Goal: Navigation & Orientation: Find specific page/section

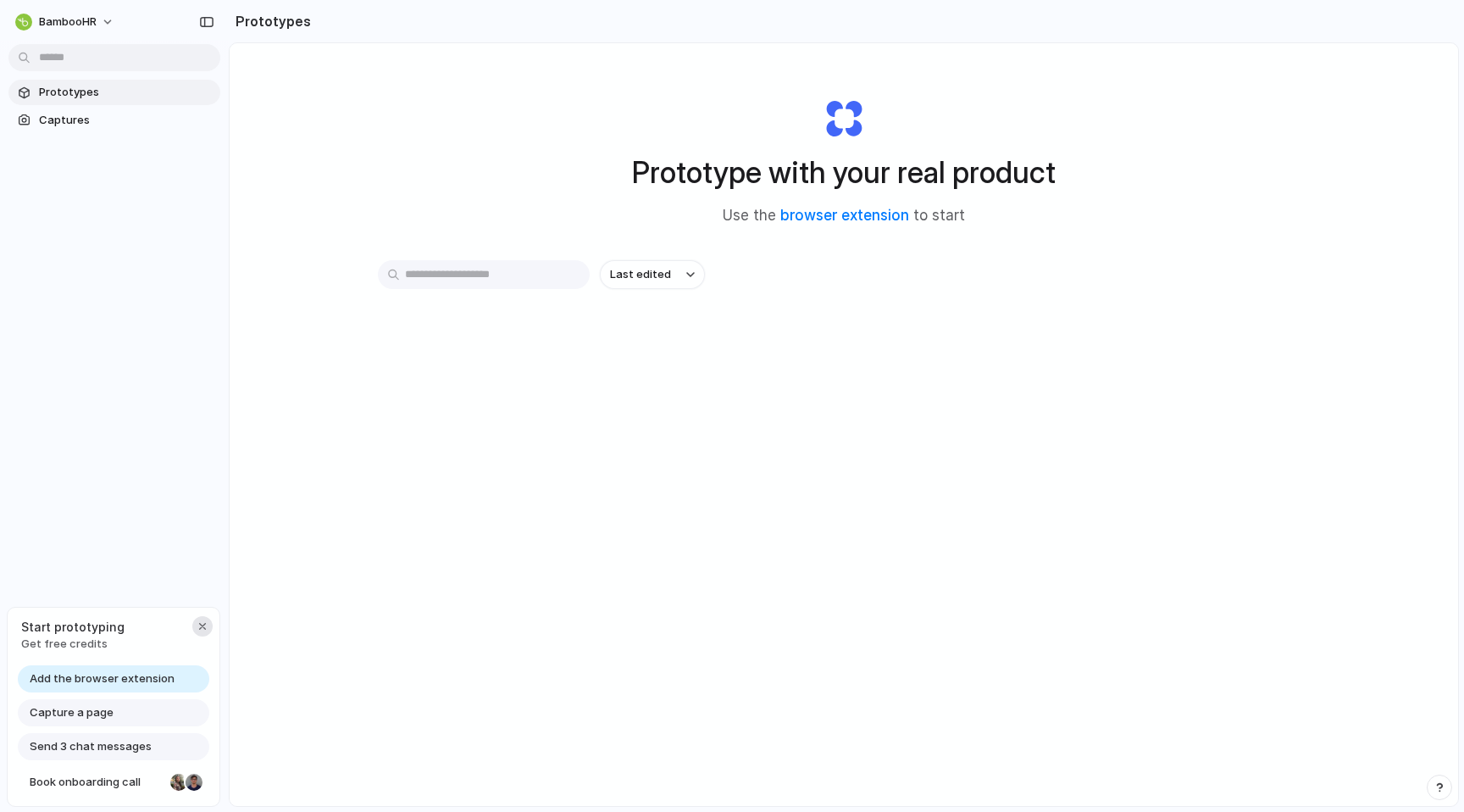
click at [199, 620] on div "button" at bounding box center [203, 626] width 13 height 13
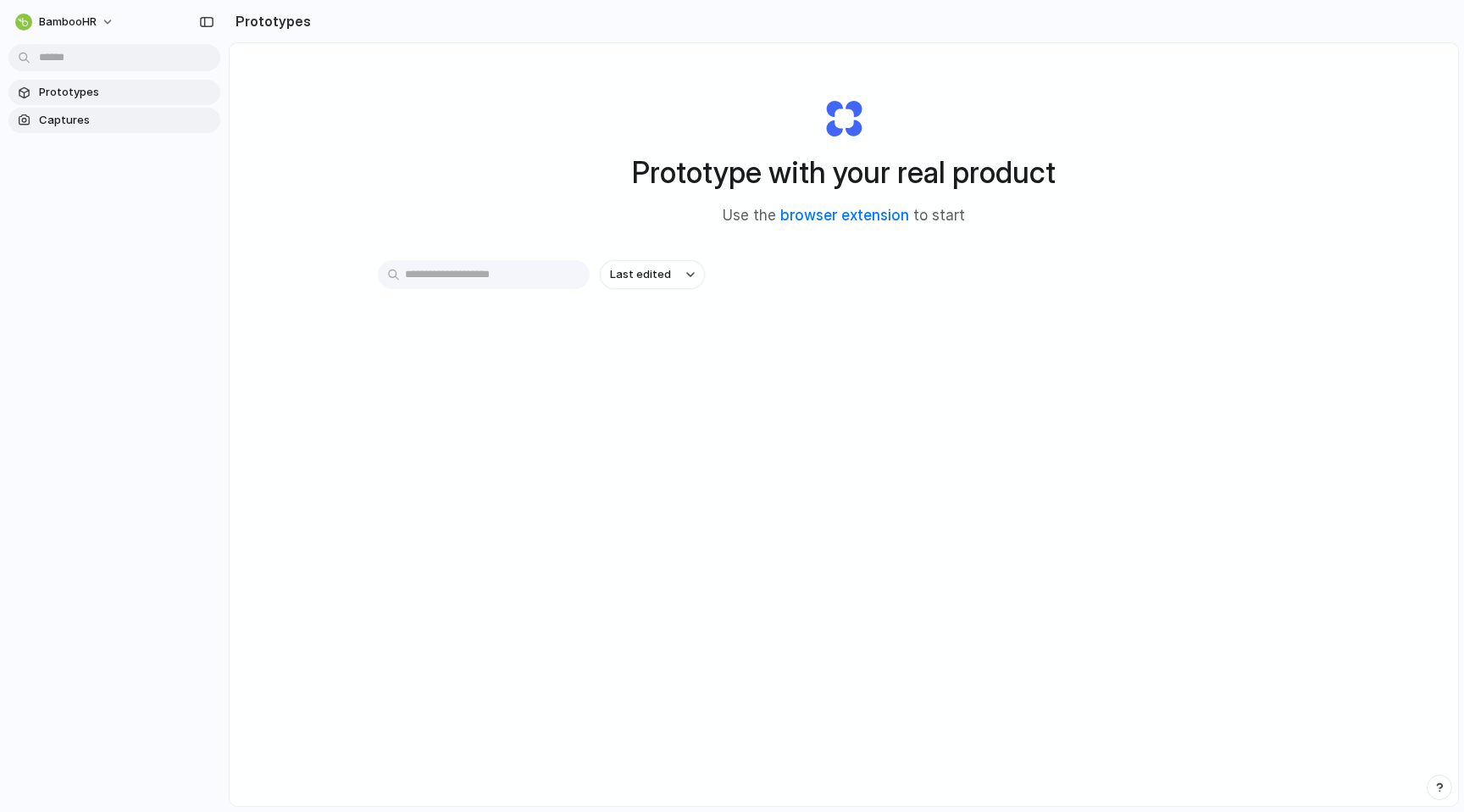
click at [148, 116] on span "Captures" at bounding box center [127, 121] width 175 height 17
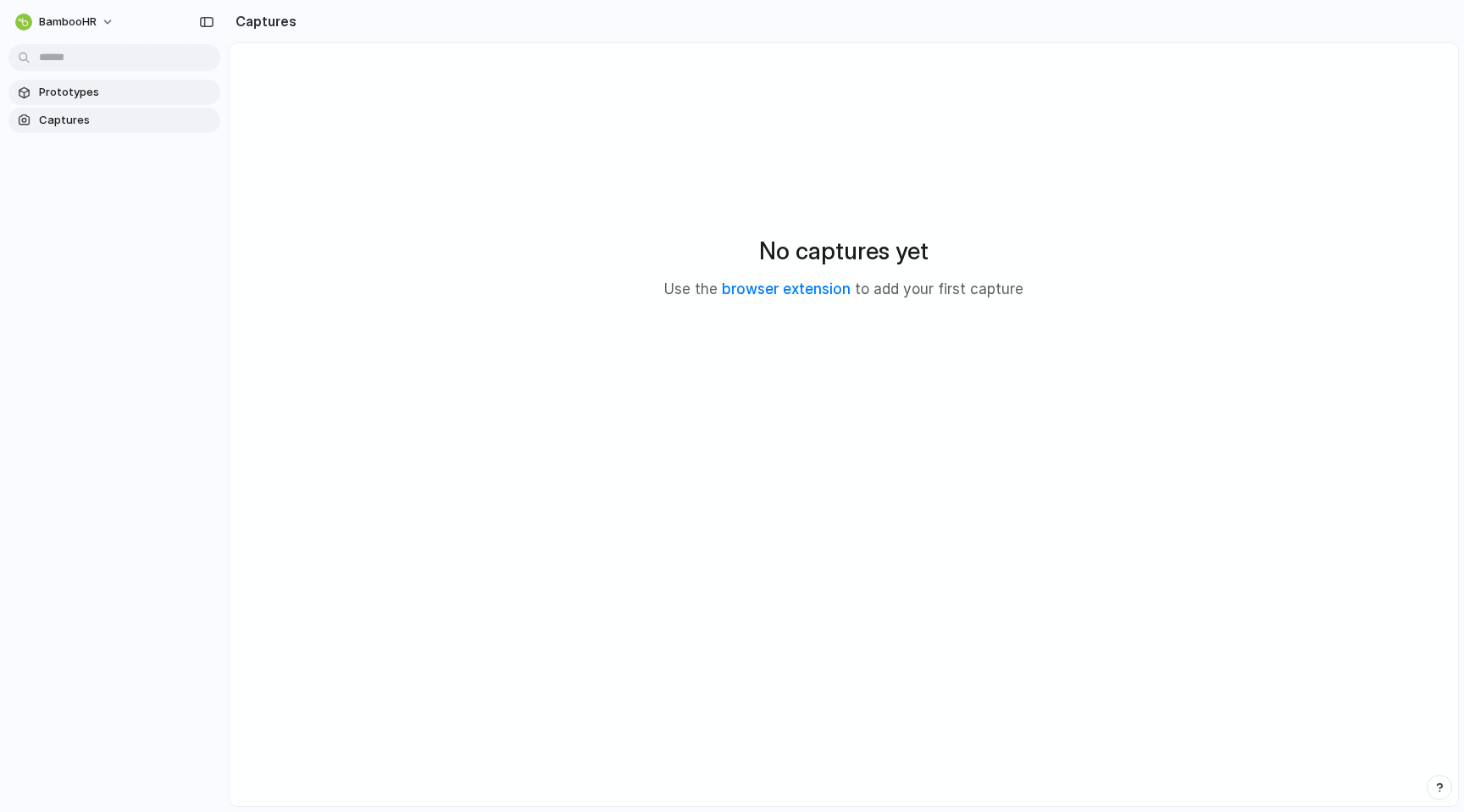
click at [141, 102] on link "Prototypes" at bounding box center [114, 92] width 212 height 25
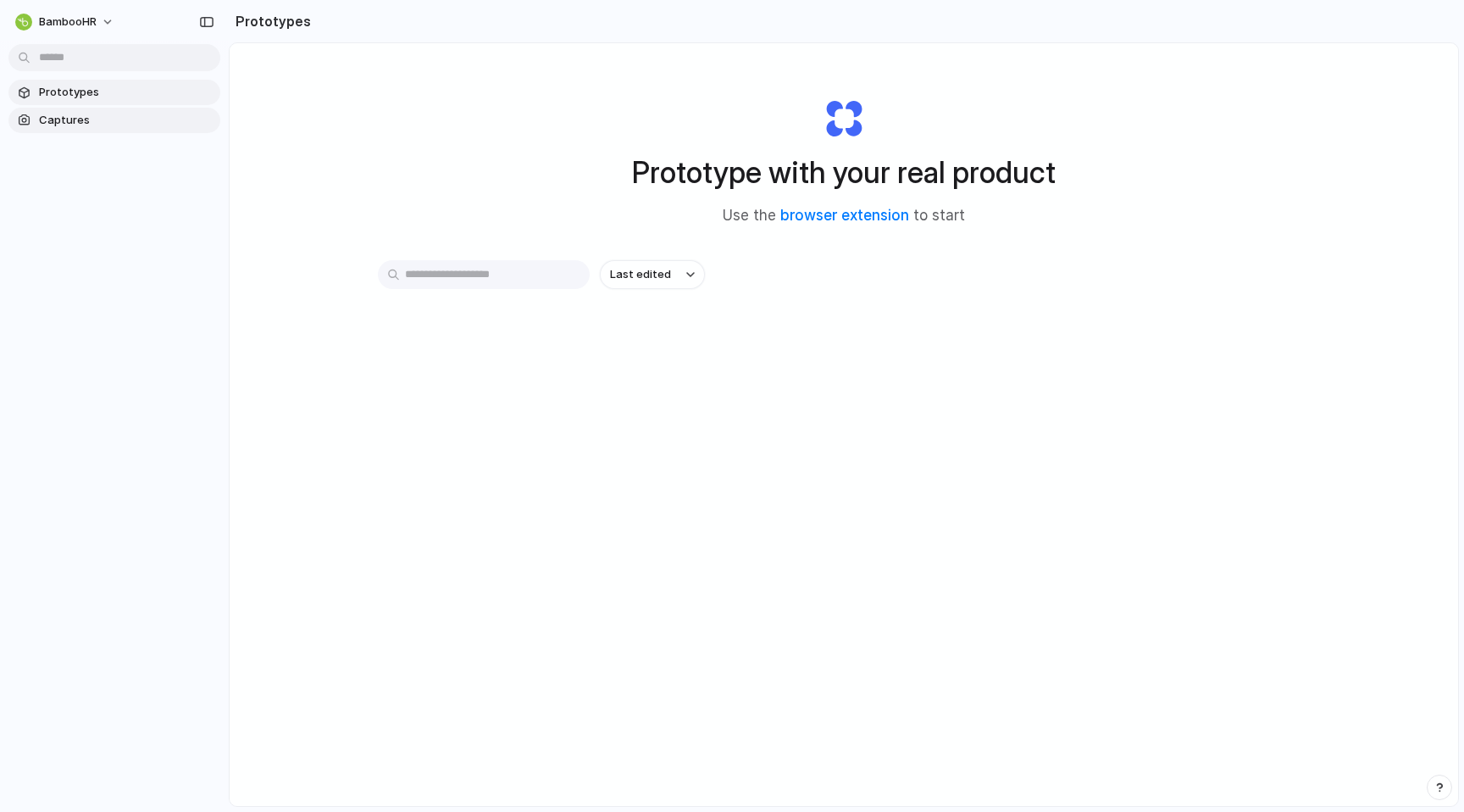
click at [97, 129] on link "Captures" at bounding box center [114, 120] width 212 height 25
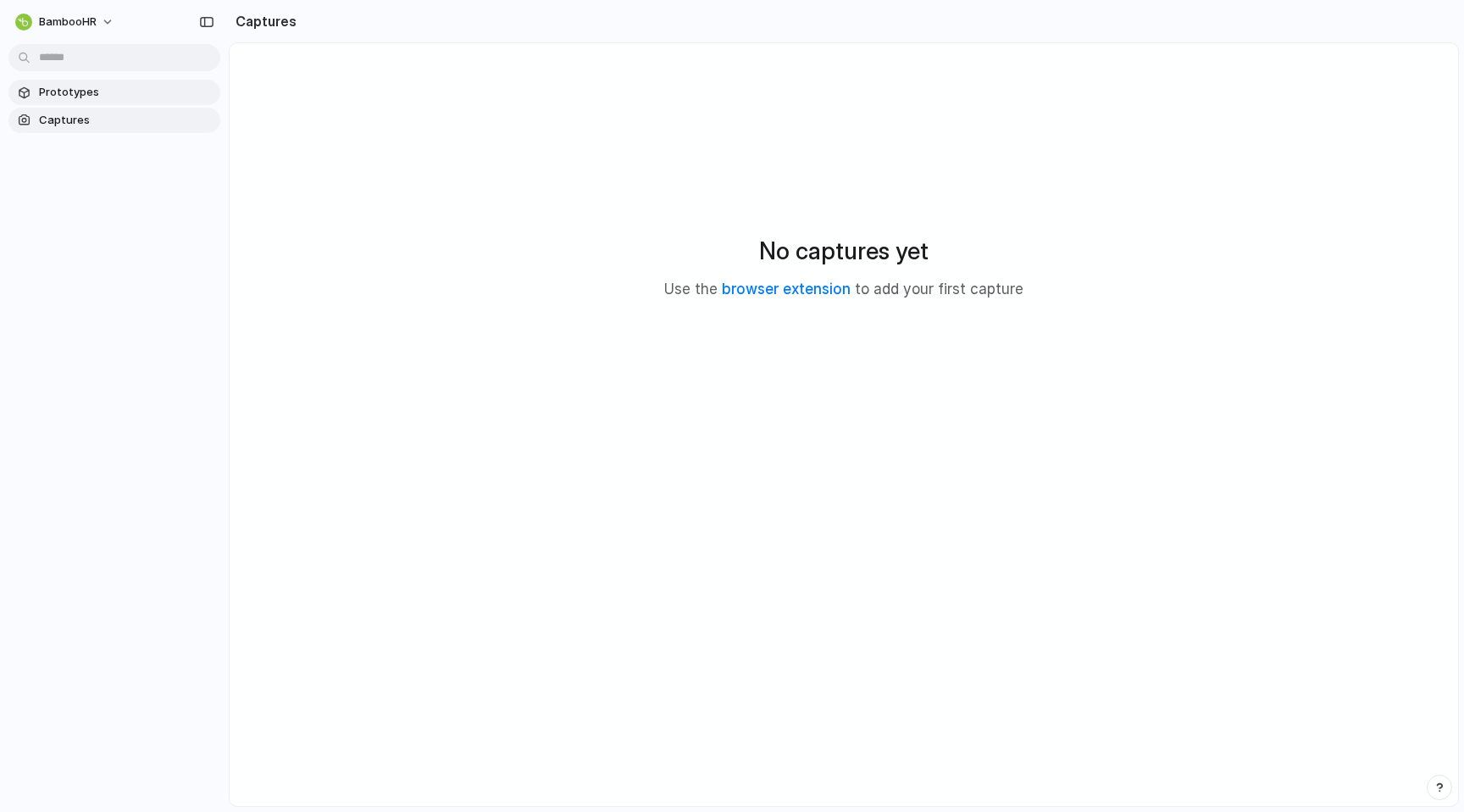
click at [152, 90] on span "Prototypes" at bounding box center [127, 92] width 175 height 17
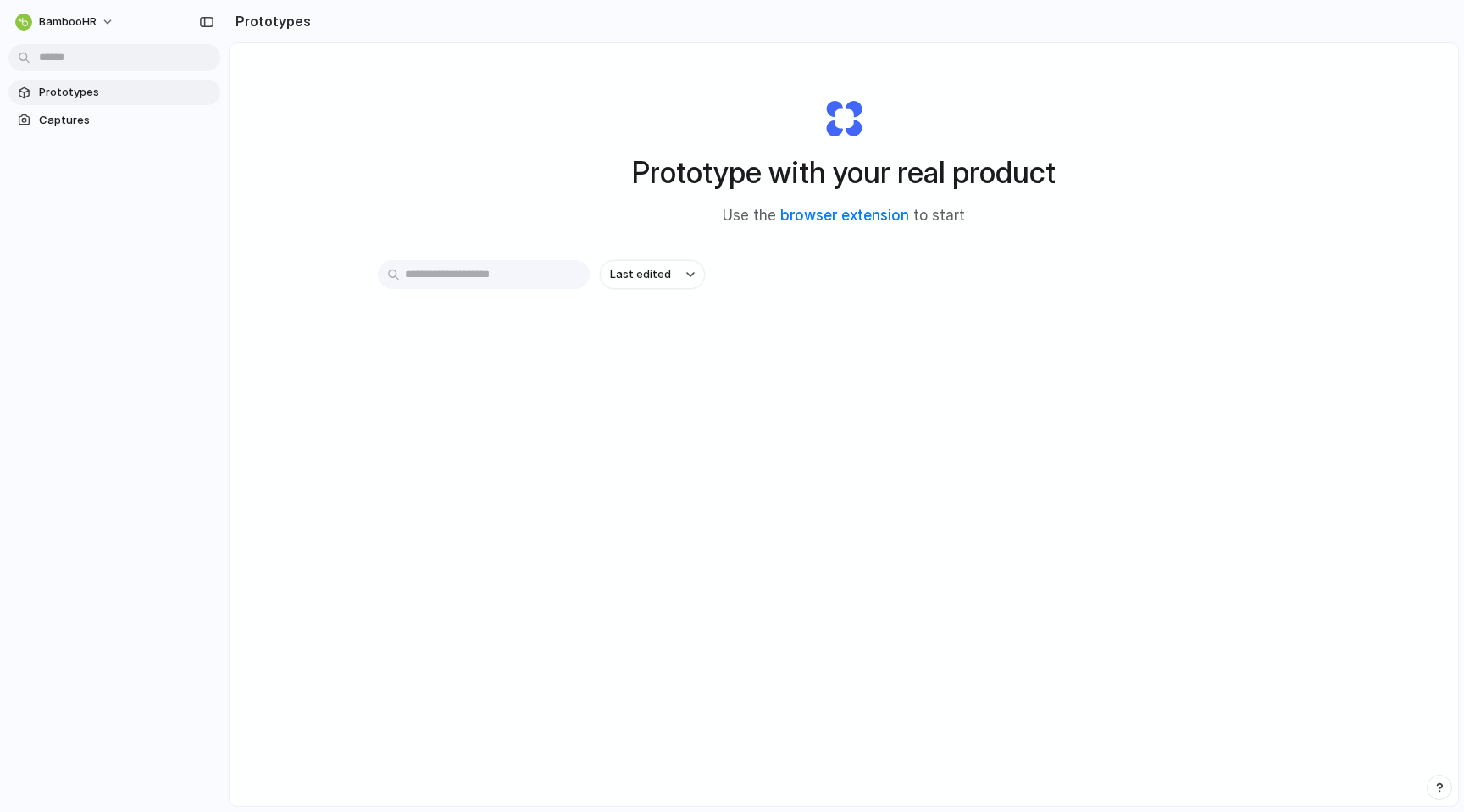
click at [92, 7] on div "BambooHR" at bounding box center [114, 20] width 228 height 40
click at [92, 11] on button "BambooHR" at bounding box center [65, 22] width 114 height 27
click at [244, 18] on div "Settings Invite members Change theme Sign out" at bounding box center [732, 406] width 1464 height 812
click at [211, 18] on div "button" at bounding box center [206, 22] width 15 height 12
